Goal: Information Seeking & Learning: Learn about a topic

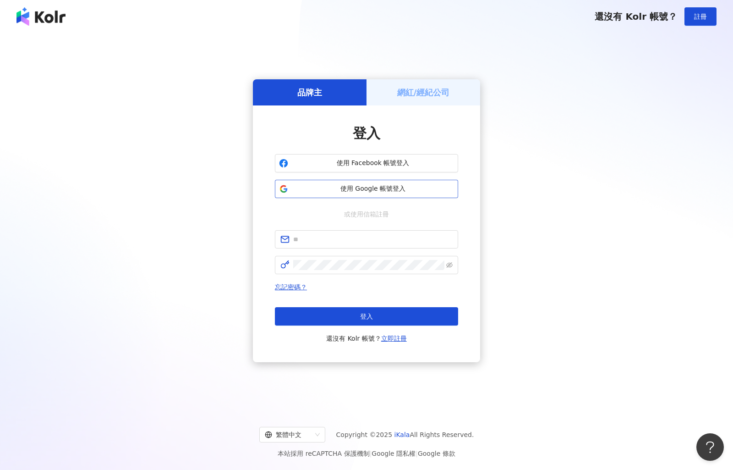
click at [360, 193] on span "使用 Google 帳號登入" at bounding box center [373, 188] width 162 height 9
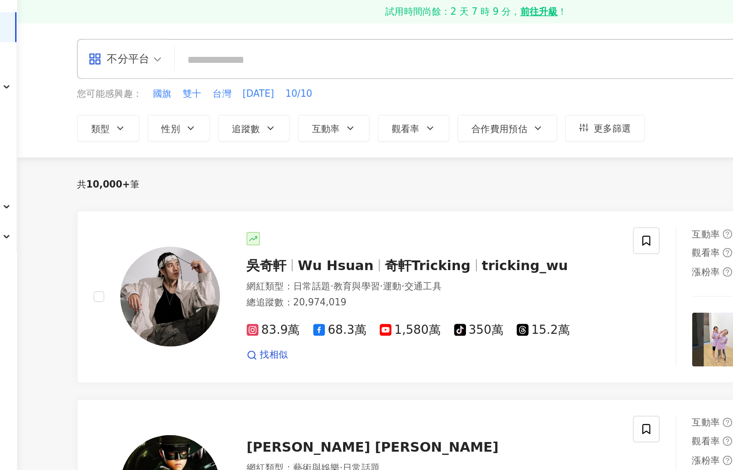
click at [150, 63] on span "不分平台" at bounding box center [175, 70] width 50 height 15
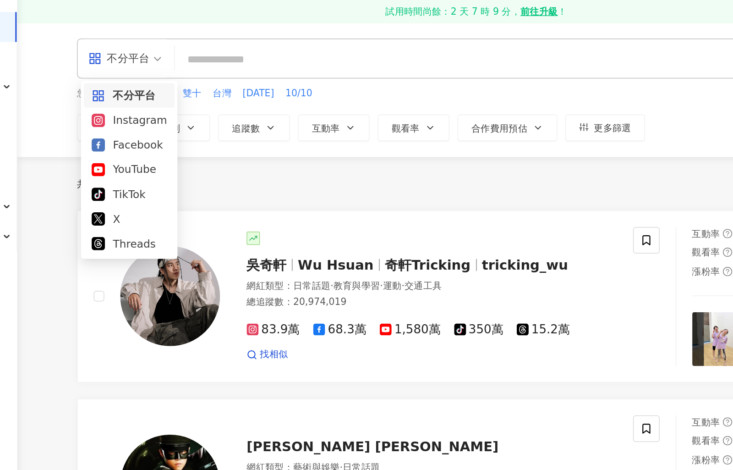
click at [150, 63] on span "不分平台" at bounding box center [175, 70] width 50 height 15
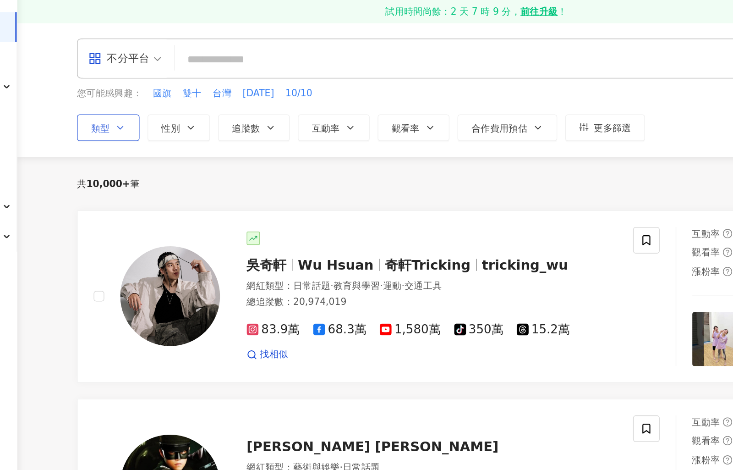
click at [142, 109] on button "類型" at bounding box center [163, 118] width 43 height 18
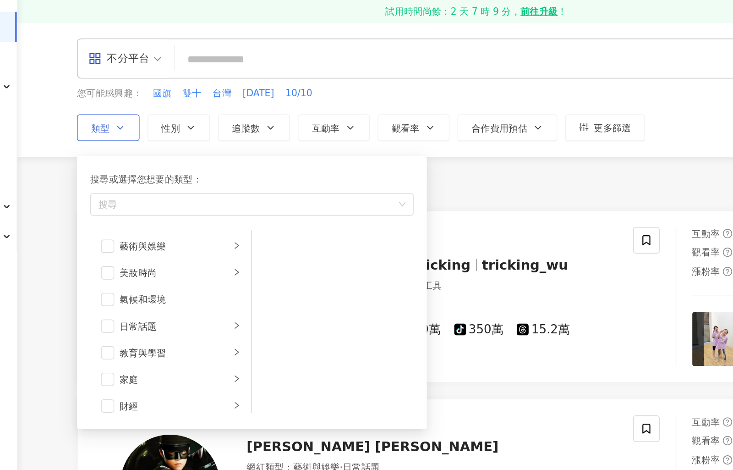
click at [142, 109] on button "類型 搜尋或選擇您想要的類型： 搜尋 藝術與娛樂 美妝時尚 氣候和環境 日常話題 教育與學習 家庭 財經 美食 命理占卜 遊戲 法政社會 生活風格 影視娛樂 …" at bounding box center [163, 118] width 43 height 18
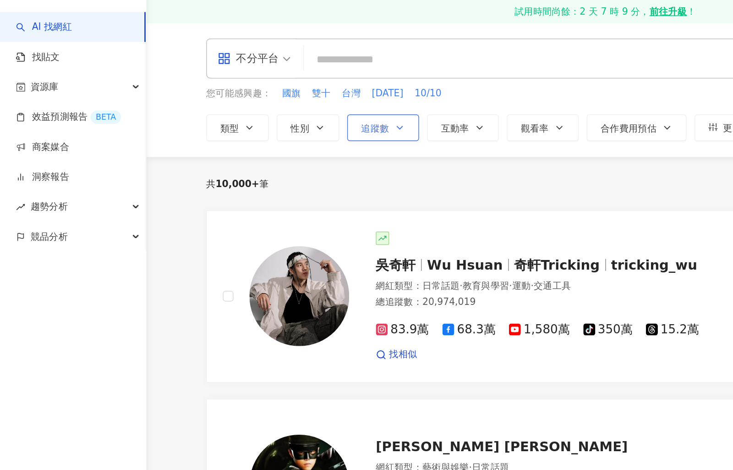
click at [263, 115] on span "追蹤數" at bounding box center [258, 118] width 19 height 7
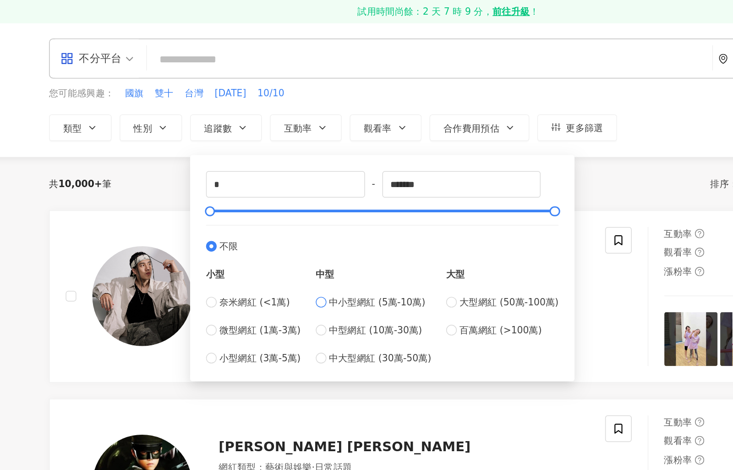
click at [335, 233] on span "中小型網紅 (5萬-10萬)" at bounding box center [368, 238] width 66 height 10
type input "*****"
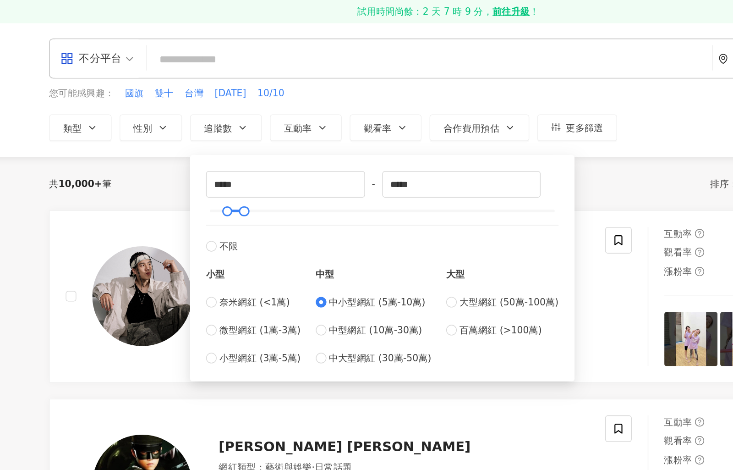
click at [405, 139] on div "共 10,000+ 筆 排序： 關聯性" at bounding box center [417, 156] width 550 height 37
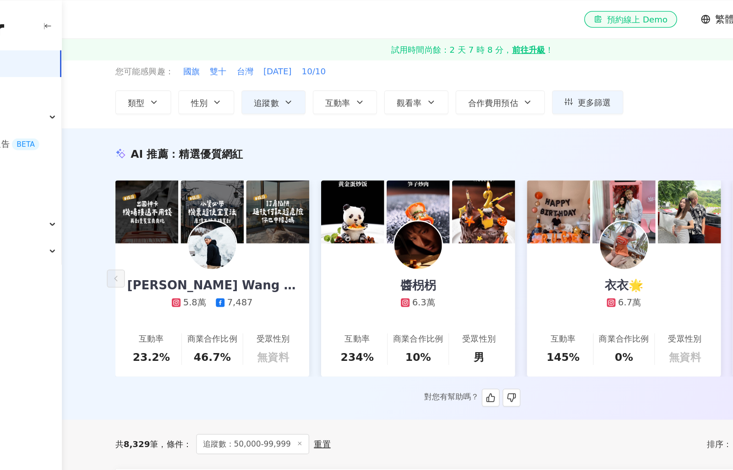
scroll to position [3, 0]
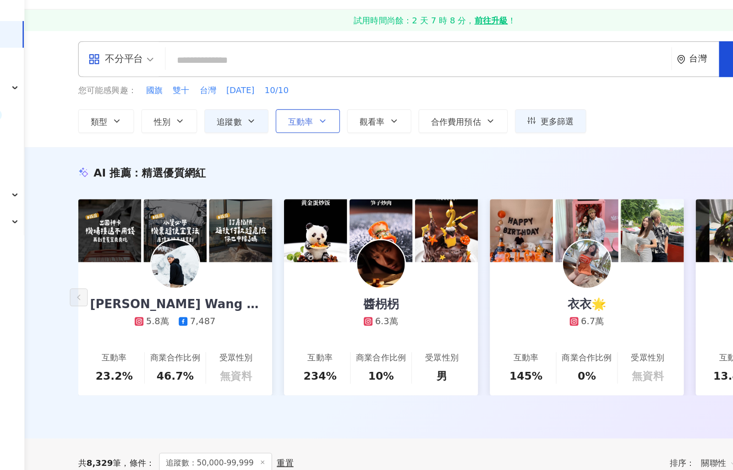
click at [294, 106] on button "互動率" at bounding box center [318, 115] width 49 height 18
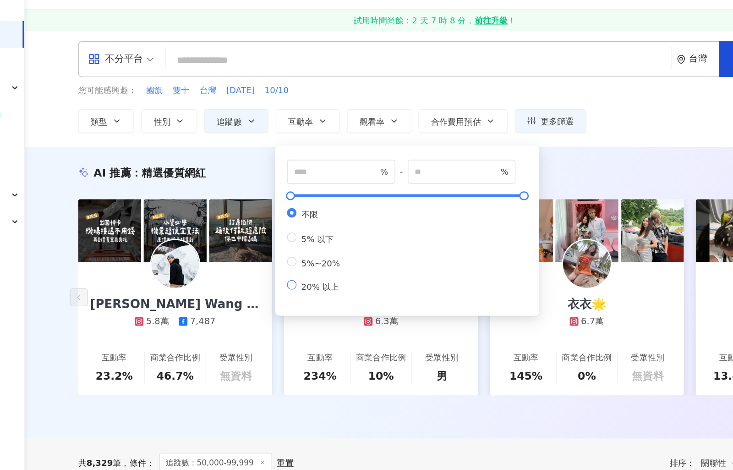
click at [310, 239] on span "20% 以上" at bounding box center [328, 242] width 37 height 7
click at [310, 221] on span "5%~20%" at bounding box center [328, 224] width 37 height 7
type input "*"
type input "**"
click at [460, 136] on div "AI 推薦 ： 精選優質網紅 Eddie Wang 艾迪王 5.8萬 7,487 互動率 23.2% 商業合作比例 46.7% 受眾性別 無資料 醬枴柺 6.…" at bounding box center [417, 248] width 632 height 224
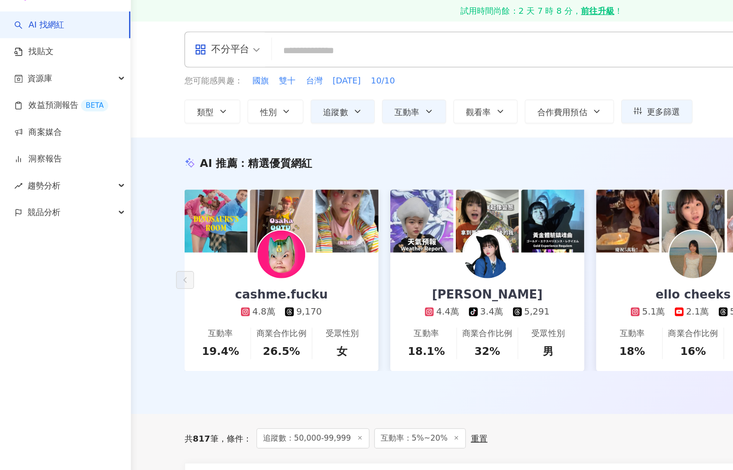
click at [153, 363] on span "817" at bounding box center [154, 366] width 13 height 7
click at [214, 314] on div "AI 推薦 ： 精選優質網紅 cashme.fucku 4.8萬 9,170 互動率 19.4% 商業合作比例 26.5% 受眾性別 女 曾鈺雯 4.4萬 t…" at bounding box center [417, 242] width 632 height 213
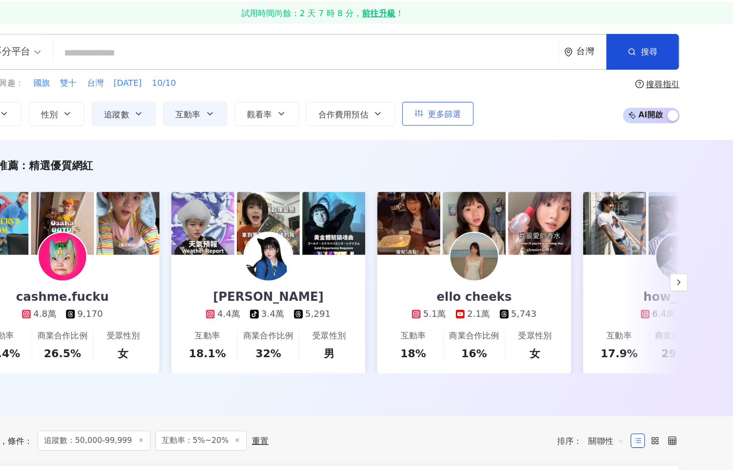
click at [498, 112] on span "更多篩選" at bounding box center [511, 115] width 26 height 7
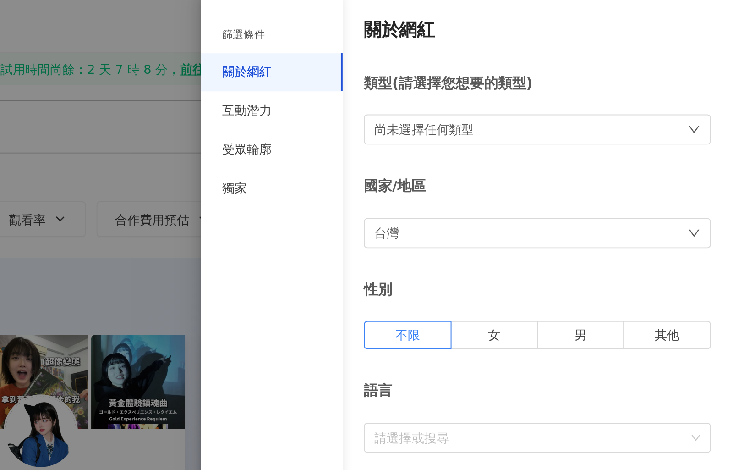
click at [542, 104] on div "國家/地區 台灣" at bounding box center [632, 111] width 180 height 37
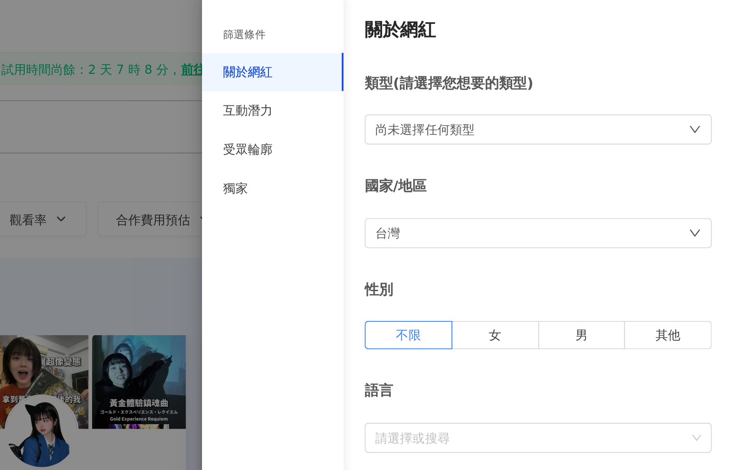
click at [542, 67] on div "尚未選擇任何類型" at bounding box center [632, 69] width 180 height 16
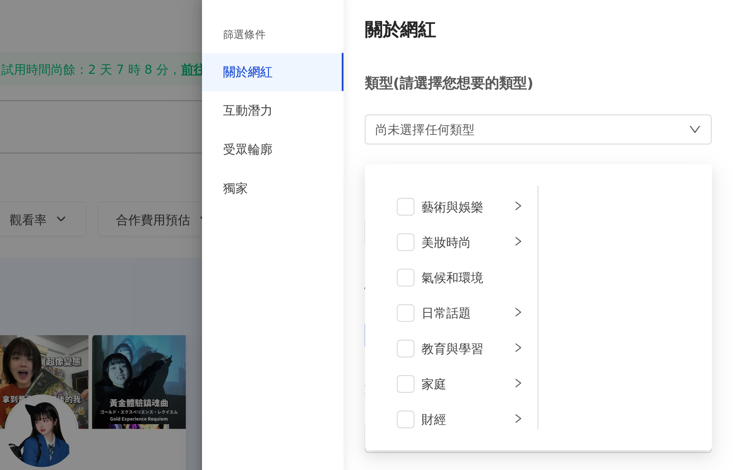
click at [542, 67] on div "尚未選擇任何類型 藝術與娛樂 美妝時尚 氣候和環境 日常話題 教育與學習 家庭 財經 美食 命理占卜 遊戲 法政社會 生活風格 影視娛樂 醫療與健康 寵物 攝…" at bounding box center [632, 69] width 180 height 16
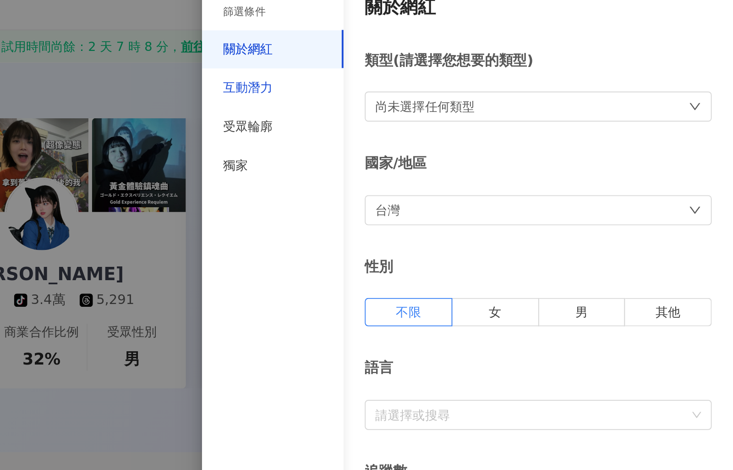
click at [469, 55] on div "互動潛力" at bounding box center [482, 59] width 26 height 9
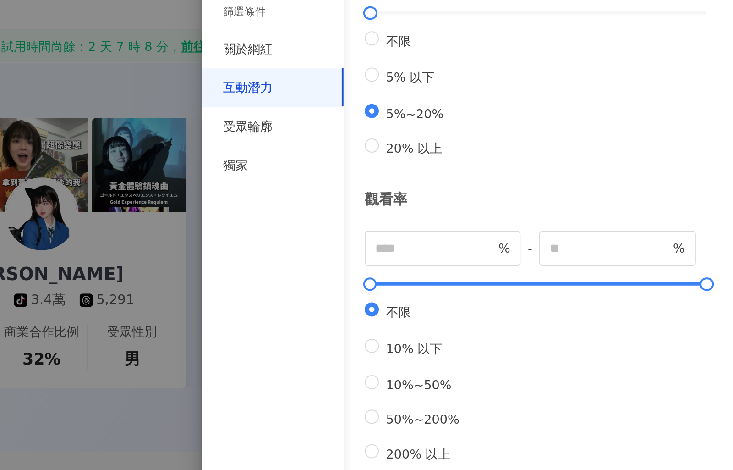
scroll to position [132, 0]
click at [53, 201] on div at bounding box center [366, 235] width 733 height 470
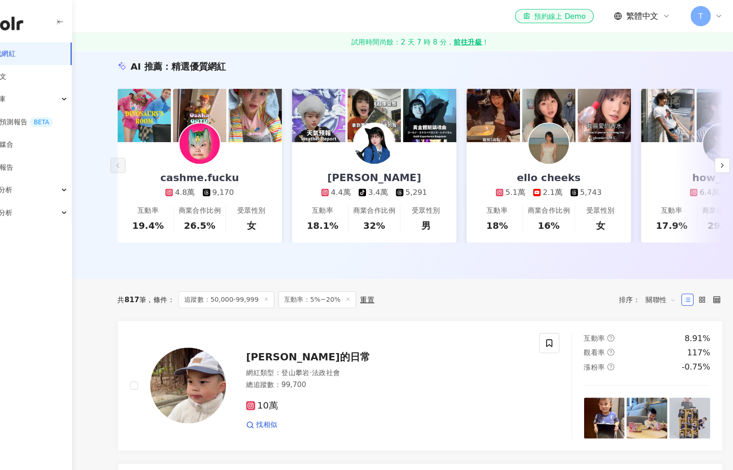
scroll to position [97, 0]
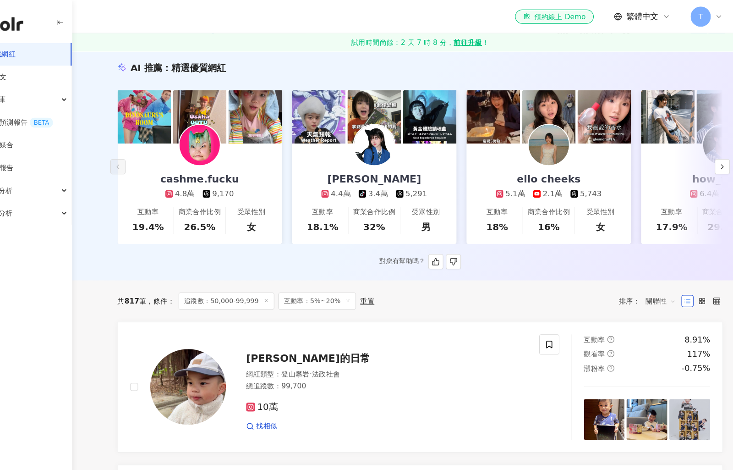
click at [198, 131] on img at bounding box center [216, 131] width 37 height 37
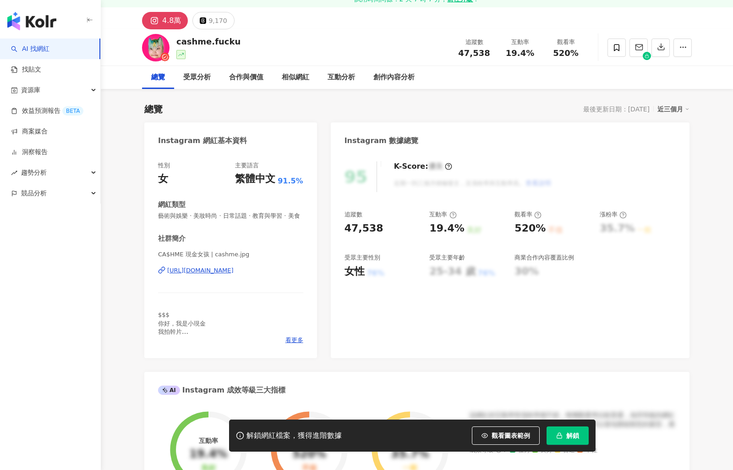
scroll to position [22, 0]
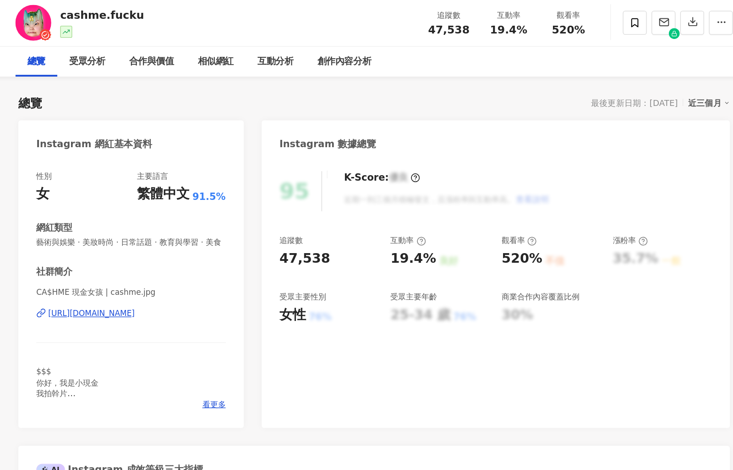
click at [176, 53] on div "cashme.fucku" at bounding box center [208, 58] width 64 height 11
copy div "cashme.fucku"
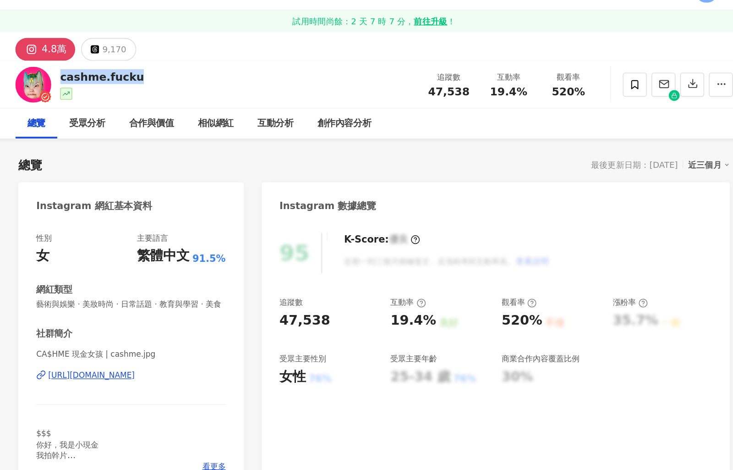
scroll to position [13, 0]
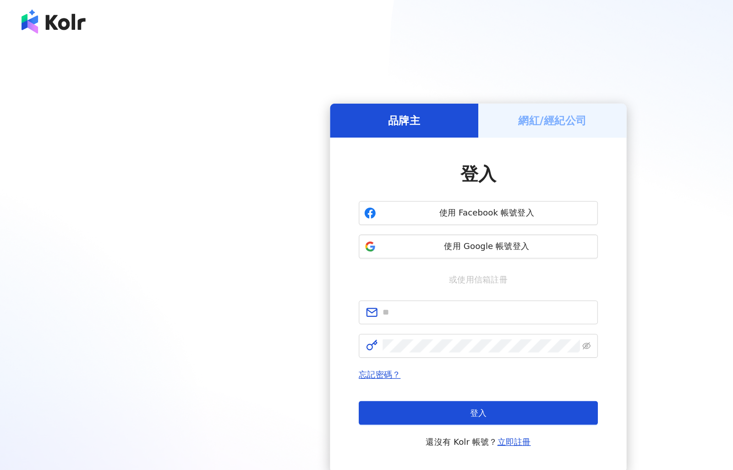
click at [78, 4] on div "還沒有 Kolr 帳號？ 註冊" at bounding box center [366, 16] width 733 height 33
click at [375, 193] on span "使用 Google 帳號登入" at bounding box center [373, 188] width 162 height 9
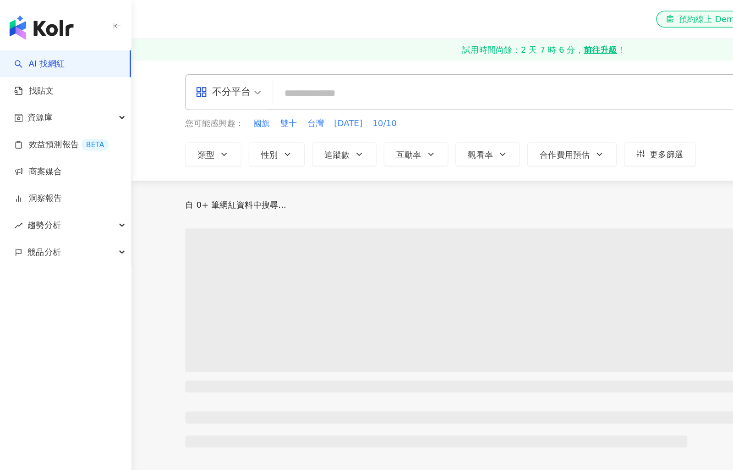
click at [253, 70] on input "search" at bounding box center [404, 71] width 382 height 17
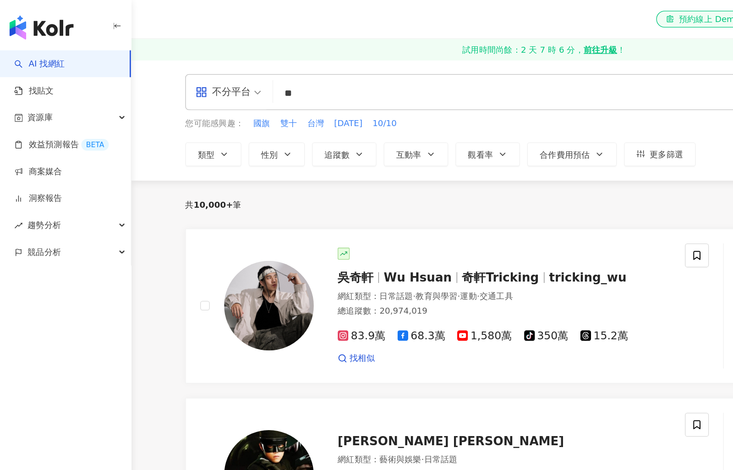
type input "*"
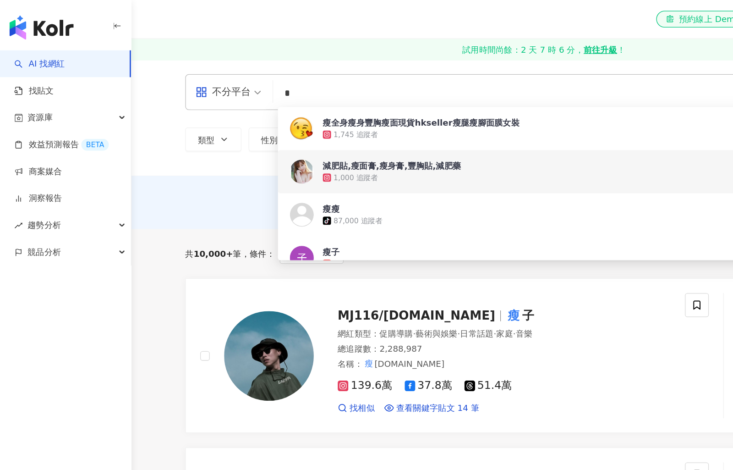
click at [293, 56] on div "不分平台 * 台灣 搜尋 c672a7da-4b22-480f-bf5a-6d790933f655 1466c12f-eeec-4fb3-a6fa-3b7ae…" at bounding box center [417, 90] width 632 height 89
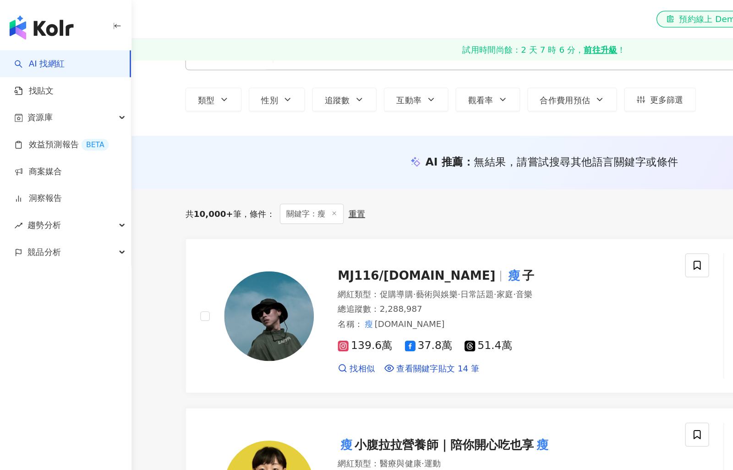
scroll to position [26, 0]
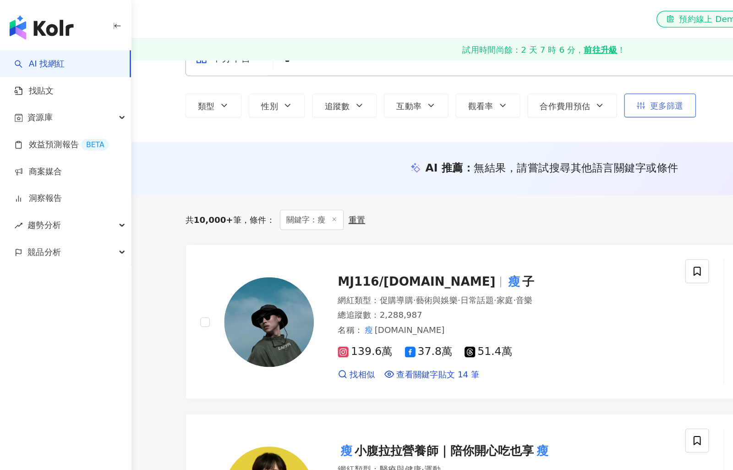
click at [514, 77] on span "更多篩選" at bounding box center [511, 80] width 26 height 7
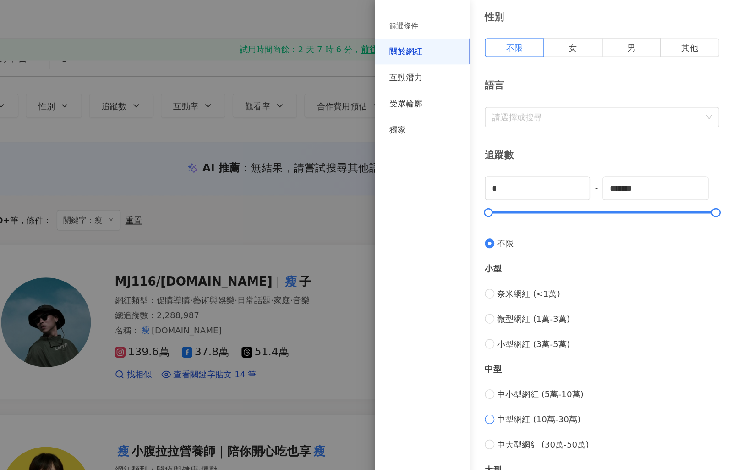
scroll to position [139, 0]
click at [633, 140] on input "*******" at bounding box center [673, 143] width 80 height 17
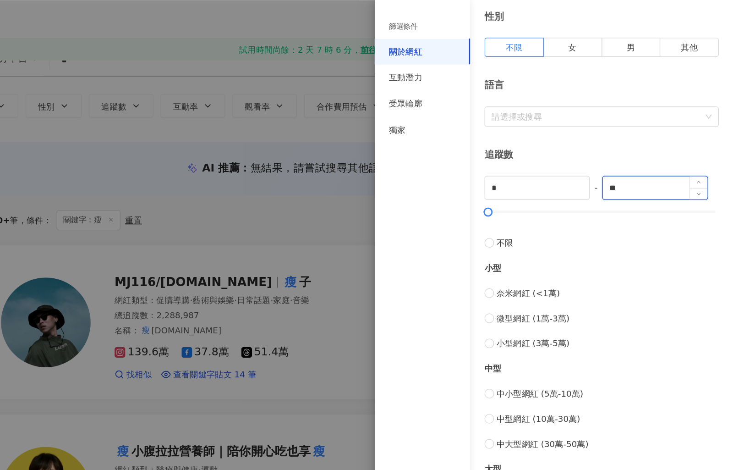
type input "*"
type input "******"
click at [500, 107] on div "關於網紅 類型 ( 請選擇您想要的類型 ) 尚未選擇任何類型 國家/地區 台灣 性別 不限 女 男 其他 語言 請選擇或搜尋 追蹤數 * - ****** 不…" at bounding box center [595, 187] width 275 height 652
click at [609, 143] on span "Increase Value" at bounding box center [616, 140] width 14 height 11
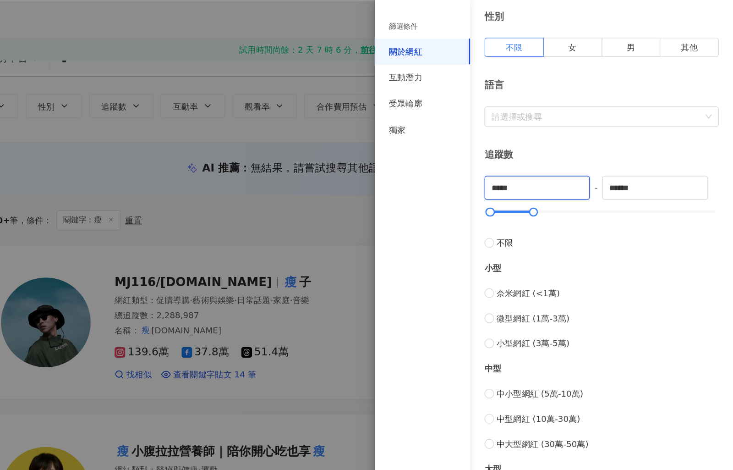
type input "*****"
click at [542, 123] on div "追蹤數 ***** - ****** 不限 小型 奈米網紅 (<1萬) 微型網紅 (1萬-3萬) 小型網紅 (3萬-5萬) 中型 中小型網紅 (5萬-10萬)…" at bounding box center [632, 258] width 180 height 289
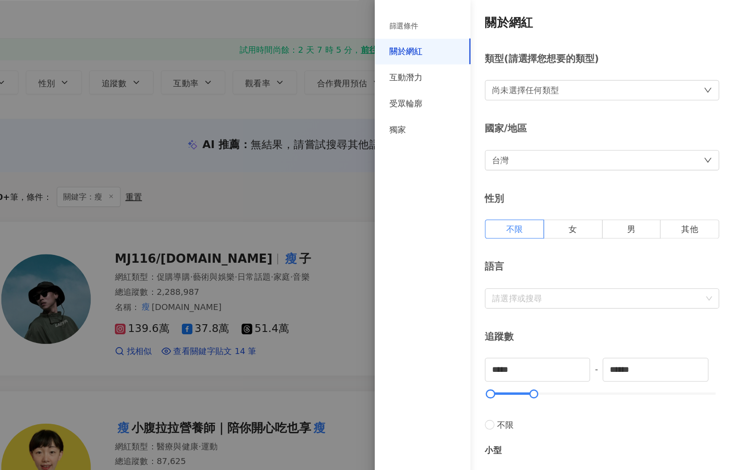
scroll to position [0, 0]
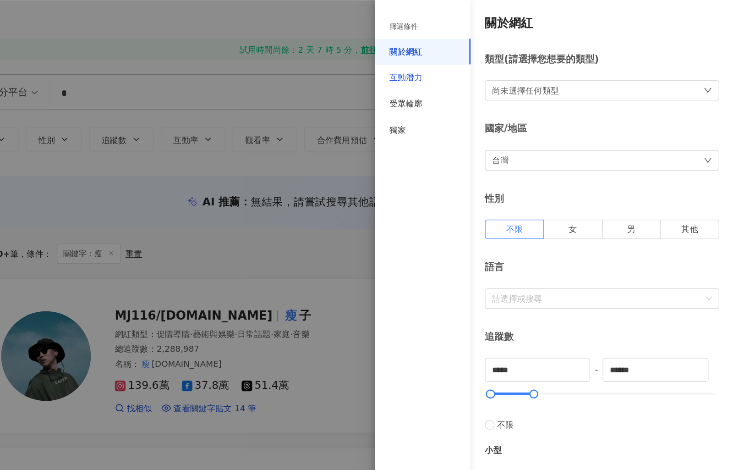
click at [469, 57] on div "互動潛力" at bounding box center [482, 59] width 26 height 9
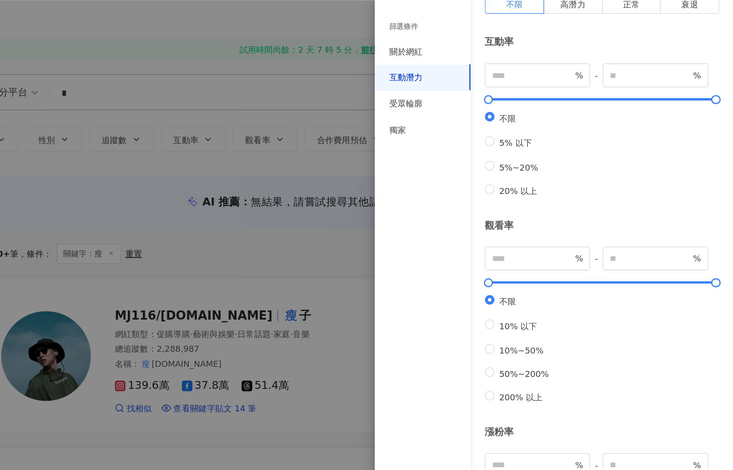
scroll to position [67, 0]
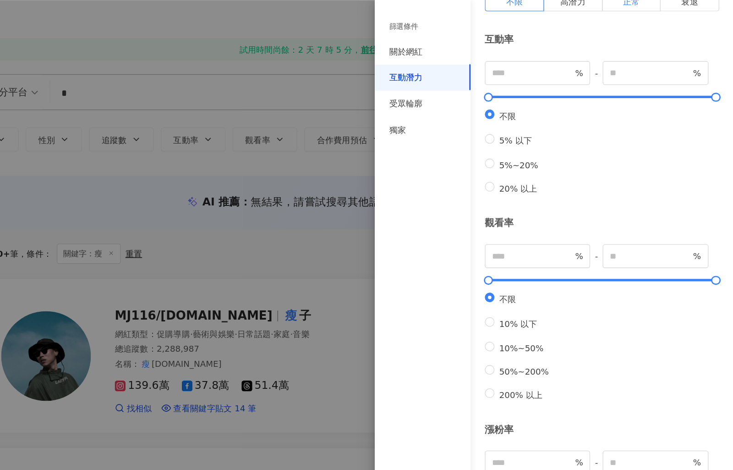
click at [648, 1] on span "正常" at bounding box center [654, 1] width 13 height 7
click at [469, 81] on div "受眾輪廓" at bounding box center [482, 79] width 26 height 9
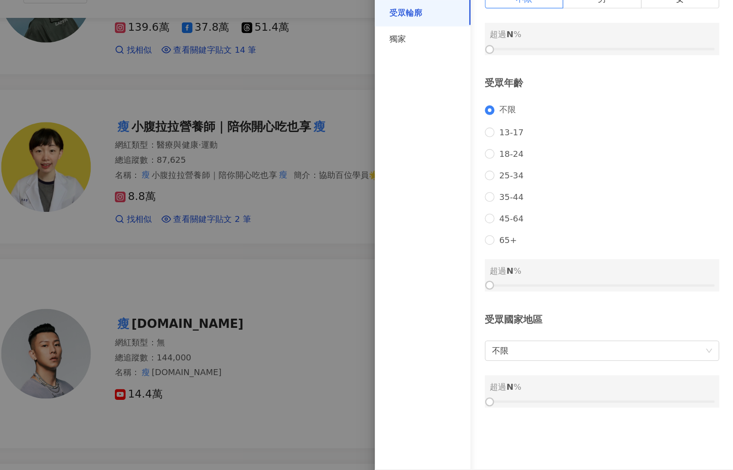
scroll to position [239, 0]
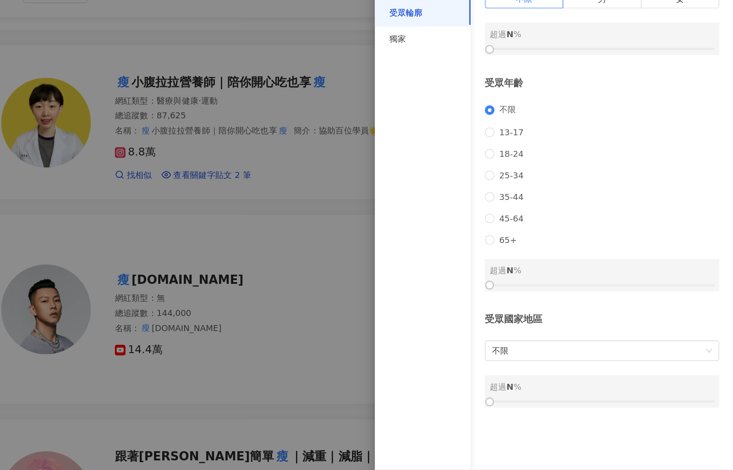
click at [686, 446] on span "顯示結果" at bounding box center [699, 449] width 26 height 7
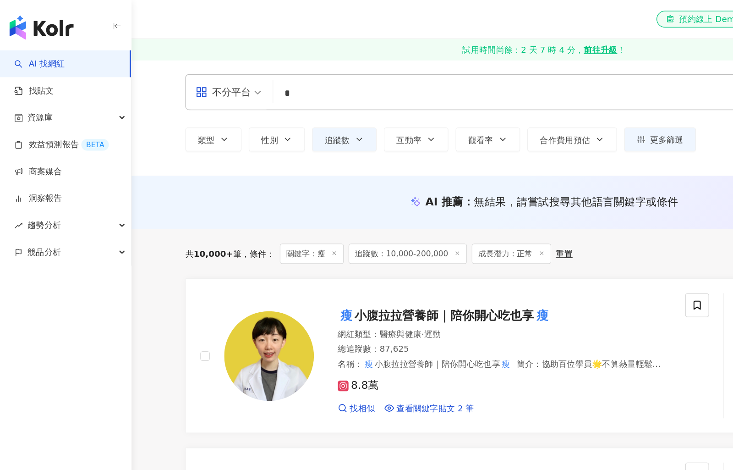
click at [188, 72] on div "不分平台" at bounding box center [171, 70] width 42 height 15
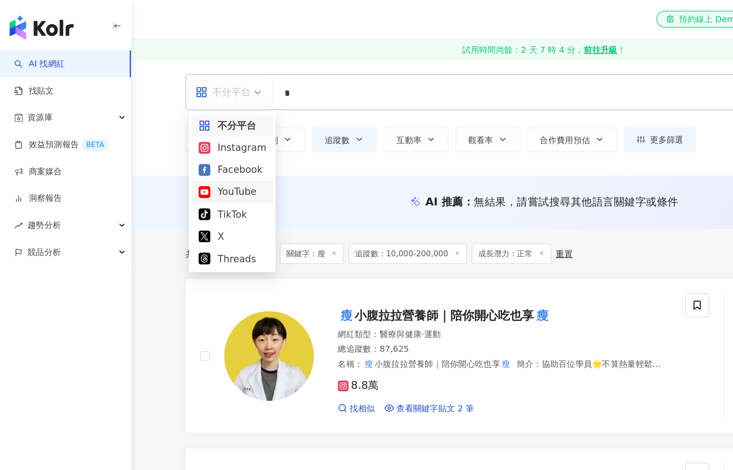
click at [173, 149] on div "YouTube" at bounding box center [178, 146] width 52 height 11
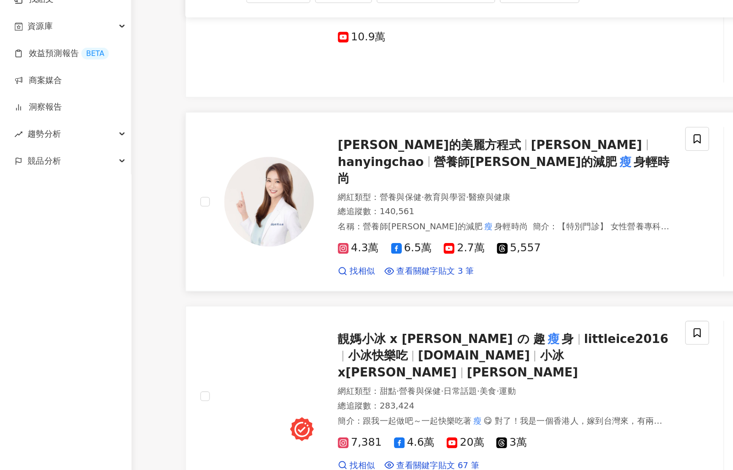
scroll to position [636, 0]
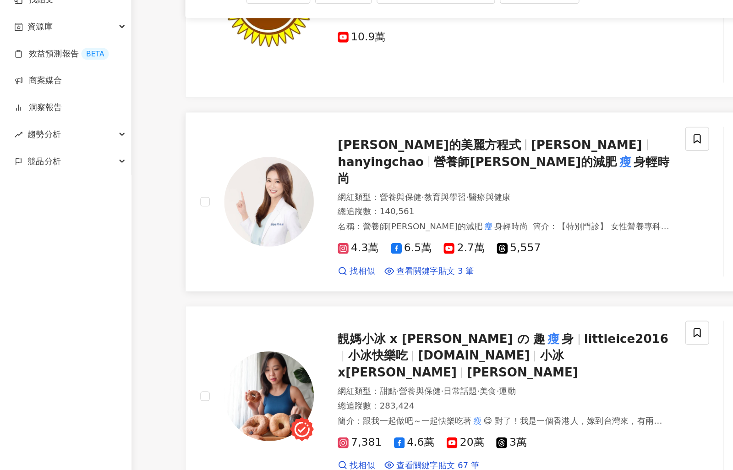
click at [295, 175] on span "趙函穎的美麗方程式" at bounding box center [329, 180] width 140 height 11
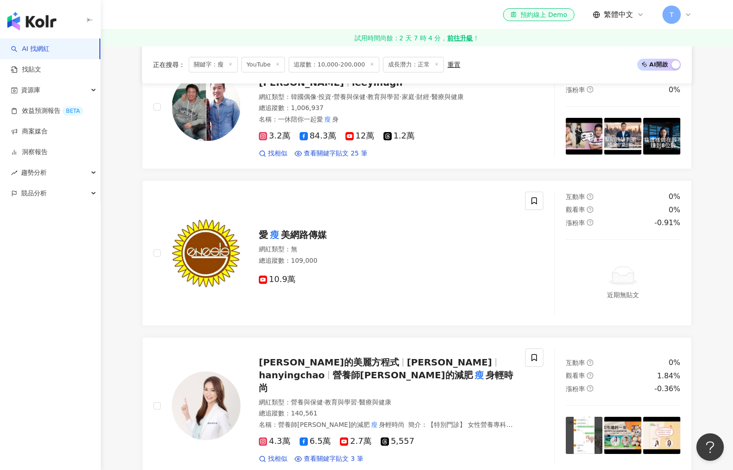
scroll to position [612, 0]
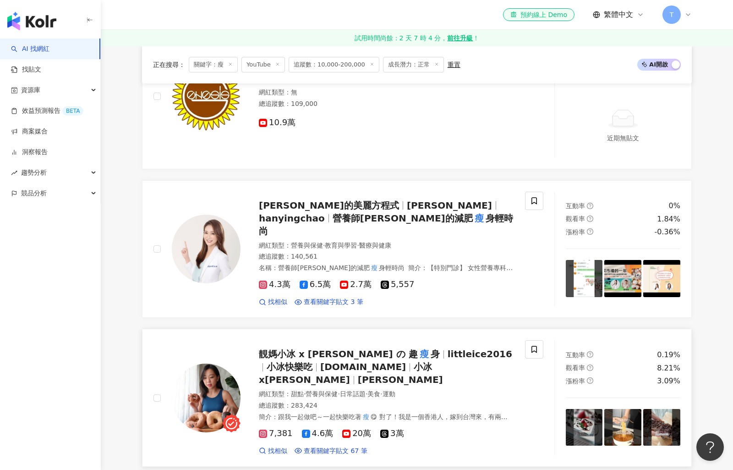
click at [320, 361] on span "happy.eat.fit" at bounding box center [363, 366] width 86 height 11
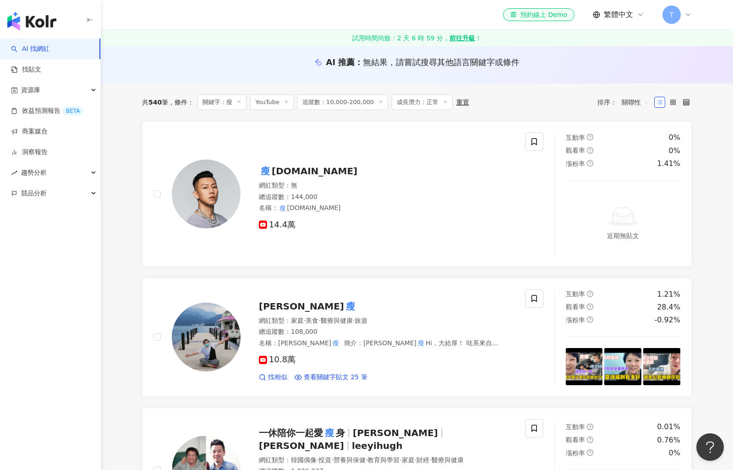
scroll to position [92, 0]
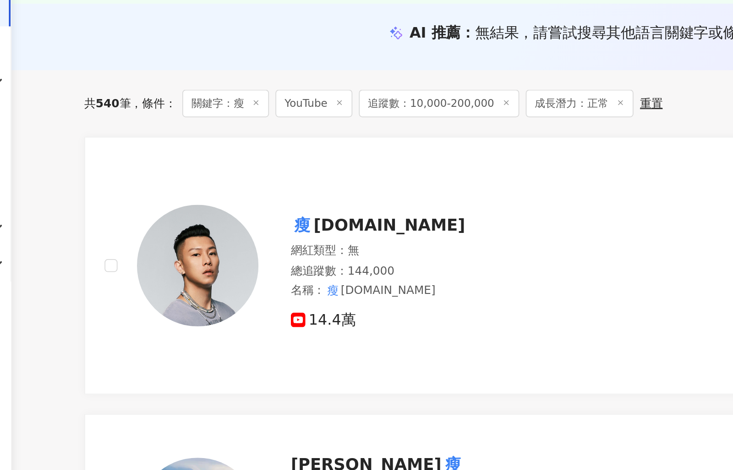
click at [238, 101] on line at bounding box center [239, 102] width 2 height 2
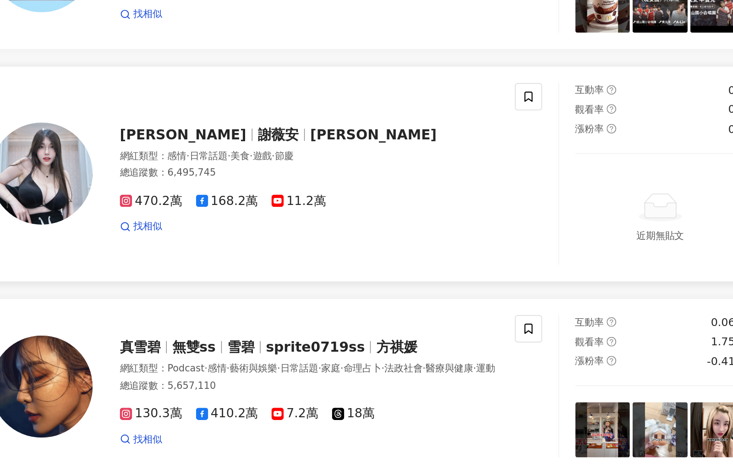
scroll to position [183, 0]
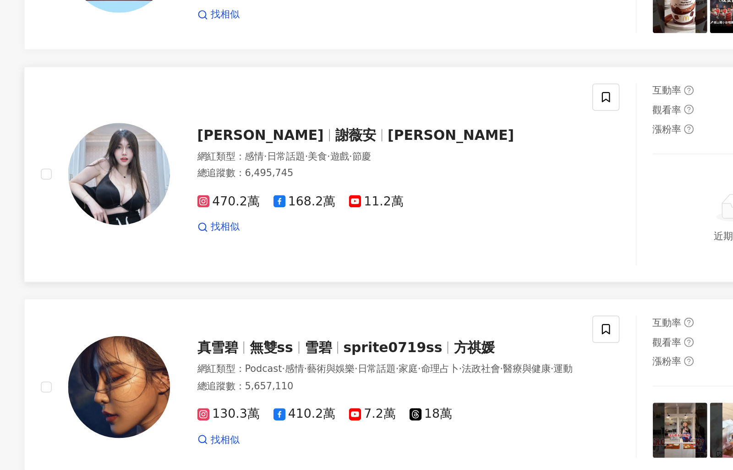
click at [387, 204] on span "Vivian" at bounding box center [429, 209] width 85 height 11
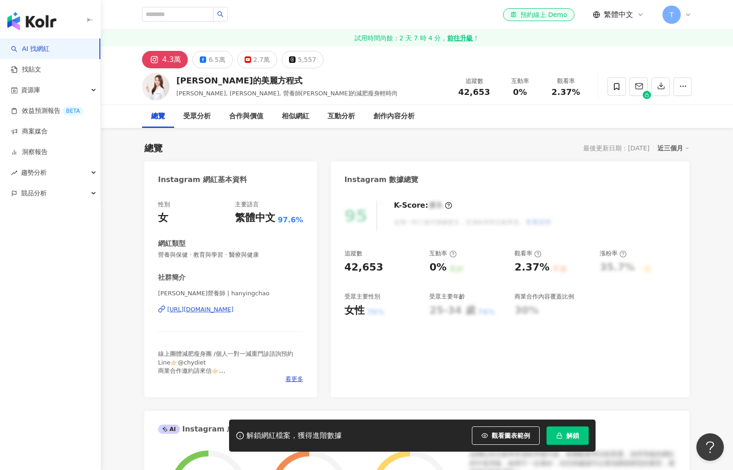
click at [225, 78] on div "趙函穎的美麗方程式" at bounding box center [287, 80] width 222 height 11
copy div "趙函穎的美麗方程式"
click at [252, 69] on div "趙函穎的美麗方程式 趙函穎, hanyingchao, 營養師趙函穎的減肥瘦身輕時尚 追蹤數 42,653 互動率 0% 觀看率 2.37%" at bounding box center [417, 86] width 586 height 36
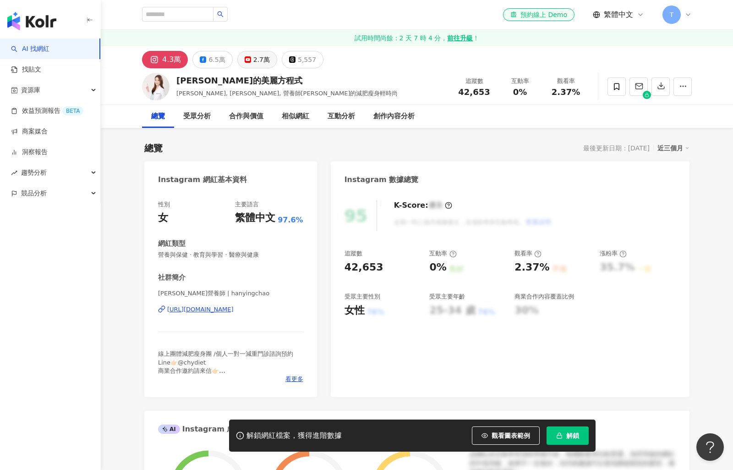
click at [261, 60] on div "2.7萬" at bounding box center [261, 59] width 16 height 13
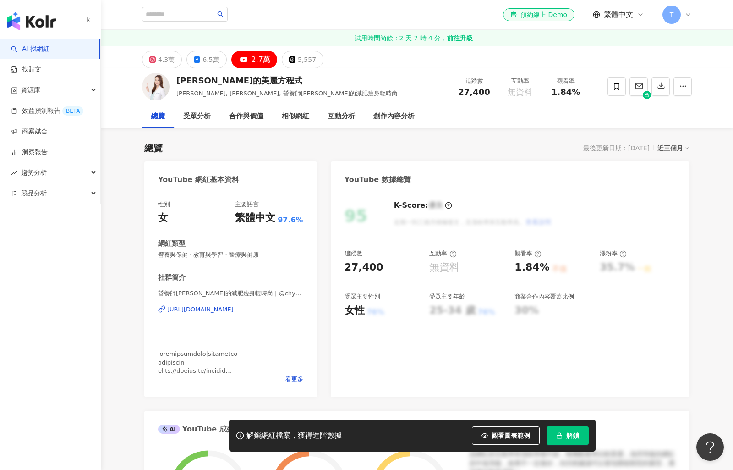
click at [261, 60] on div "2.7萬" at bounding box center [261, 59] width 19 height 13
click at [252, 61] on div "2.7萬" at bounding box center [261, 59] width 19 height 13
click at [234, 308] on div "https://www.youtube.com/channel/UCxUEMIwHhAb7cxaQrqZKJ5g" at bounding box center [200, 309] width 66 height 8
click at [207, 64] on div "6.5萬" at bounding box center [211, 59] width 16 height 13
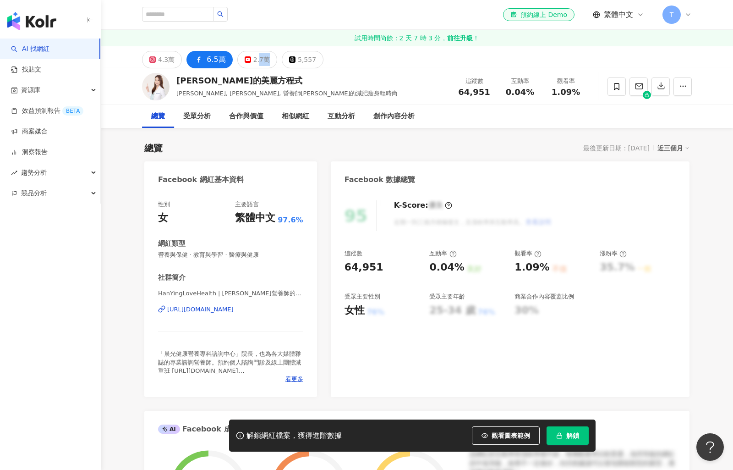
drag, startPoint x: 191, startPoint y: 309, endPoint x: 460, endPoint y: 276, distance: 271.8
click at [191, 309] on div "https://www.facebook.com/376844795696816" at bounding box center [200, 309] width 66 height 8
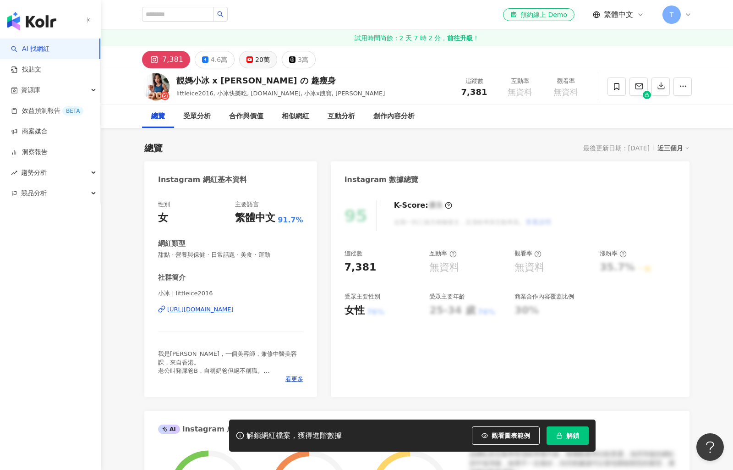
click at [255, 59] on div "20萬" at bounding box center [262, 59] width 15 height 13
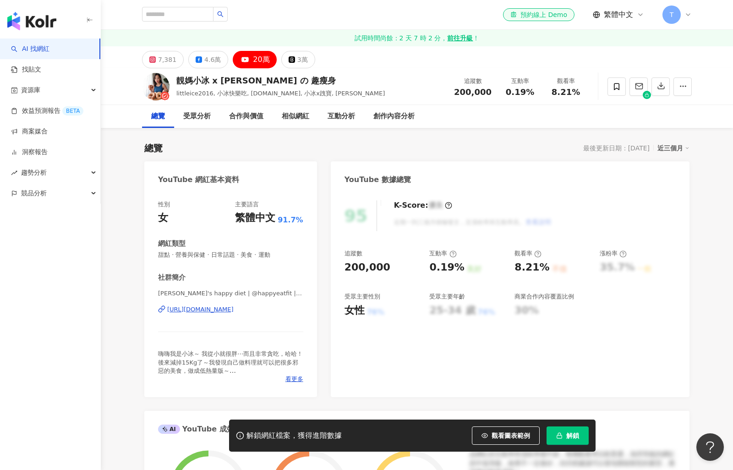
click at [234, 307] on div "[URL][DOMAIN_NAME]" at bounding box center [200, 309] width 66 height 8
